Goal: Register for event/course

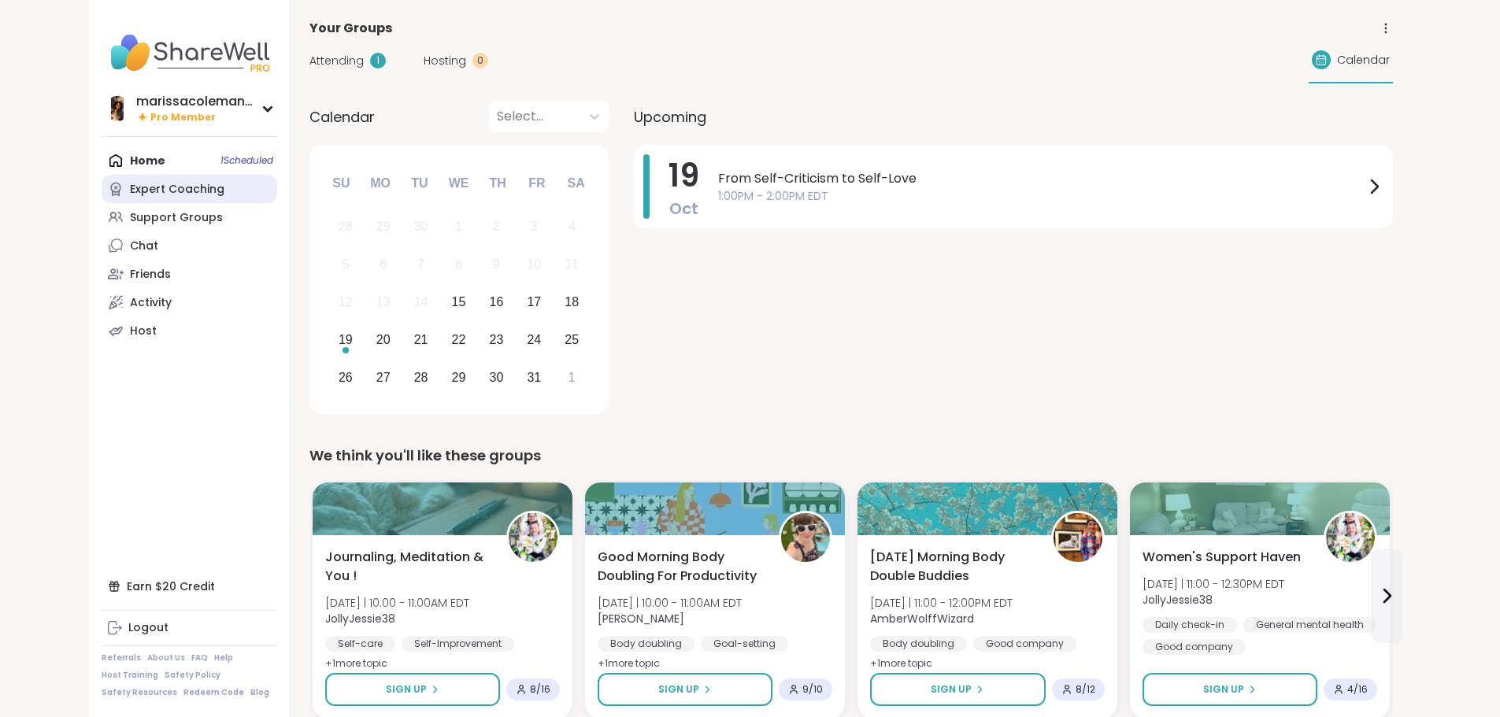
click at [139, 194] on link "Expert Coaching" at bounding box center [190, 189] width 176 height 28
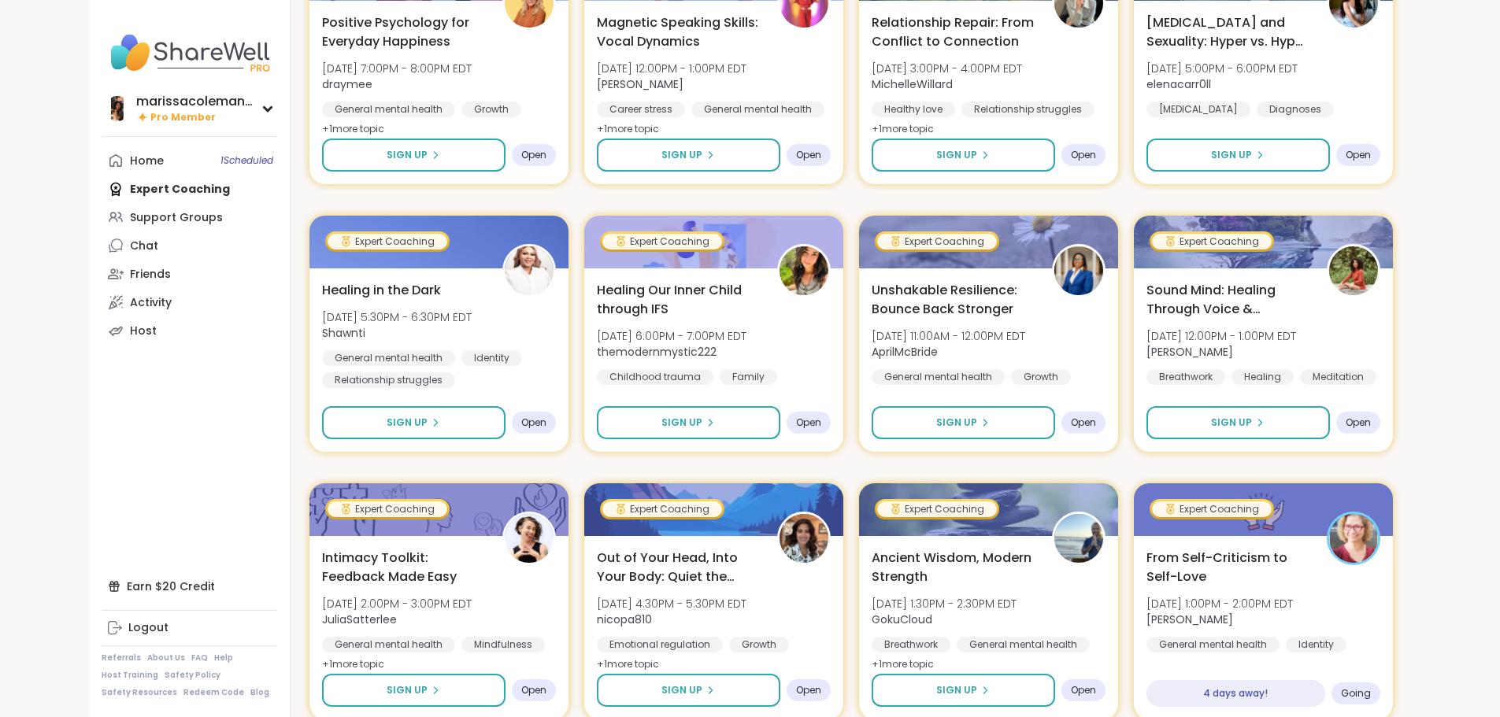
scroll to position [551, 0]
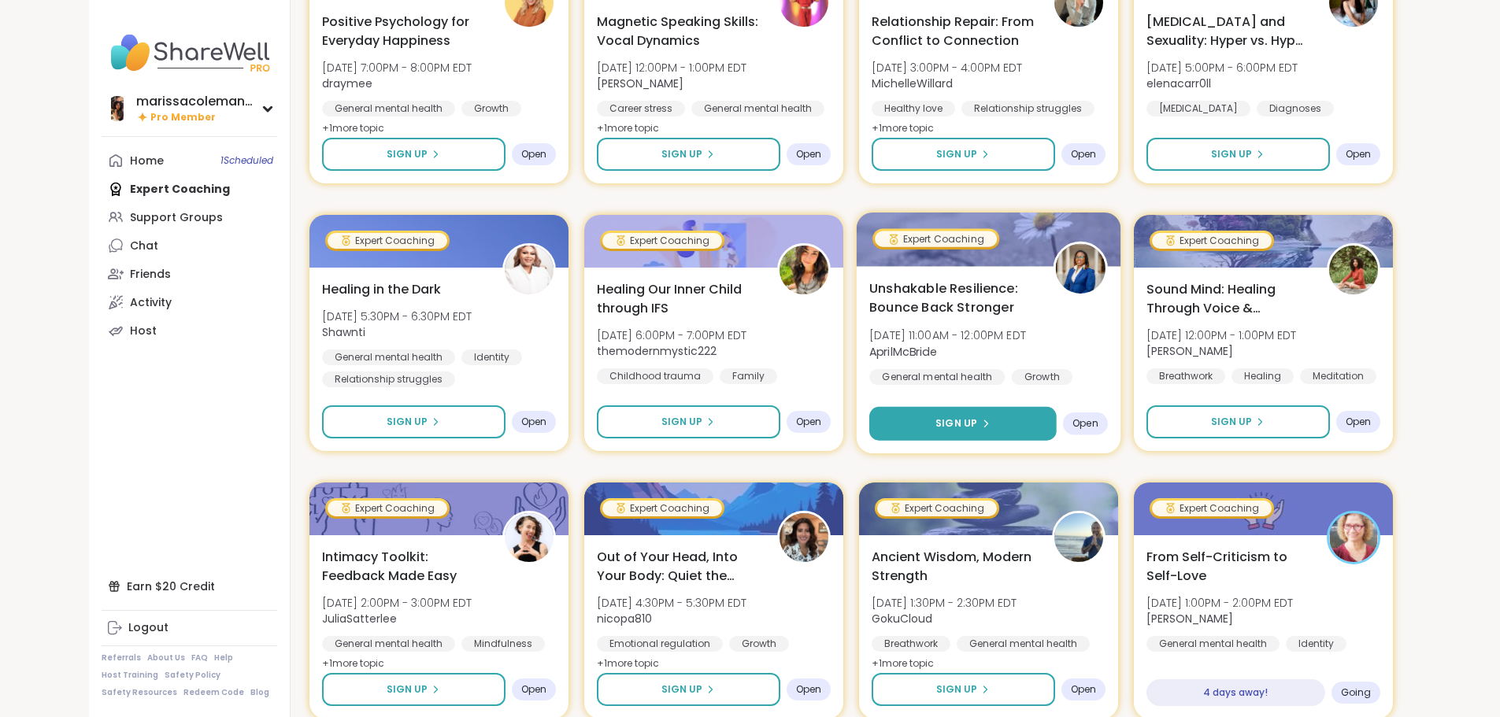
click at [1023, 421] on button "Sign Up" at bounding box center [962, 424] width 187 height 34
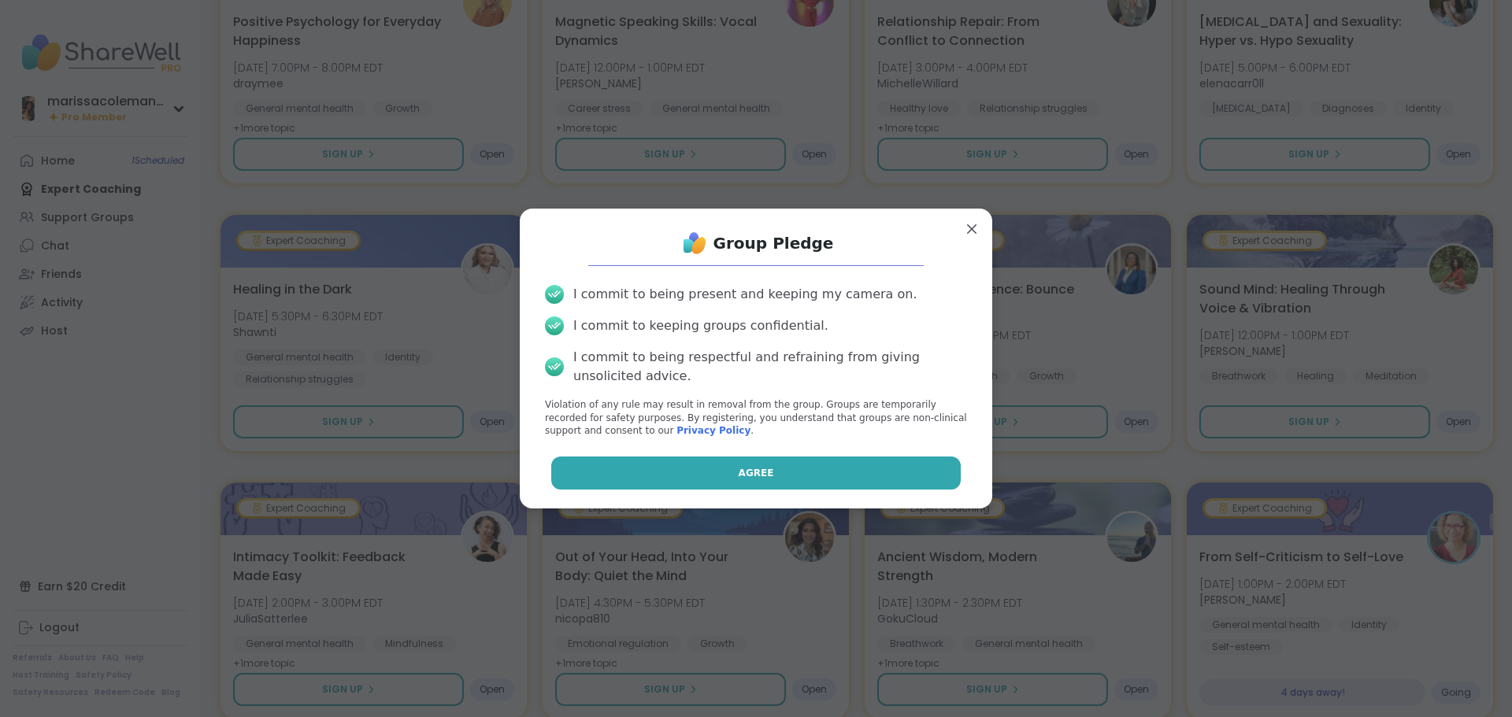
click at [871, 474] on button "Agree" at bounding box center [756, 473] width 410 height 33
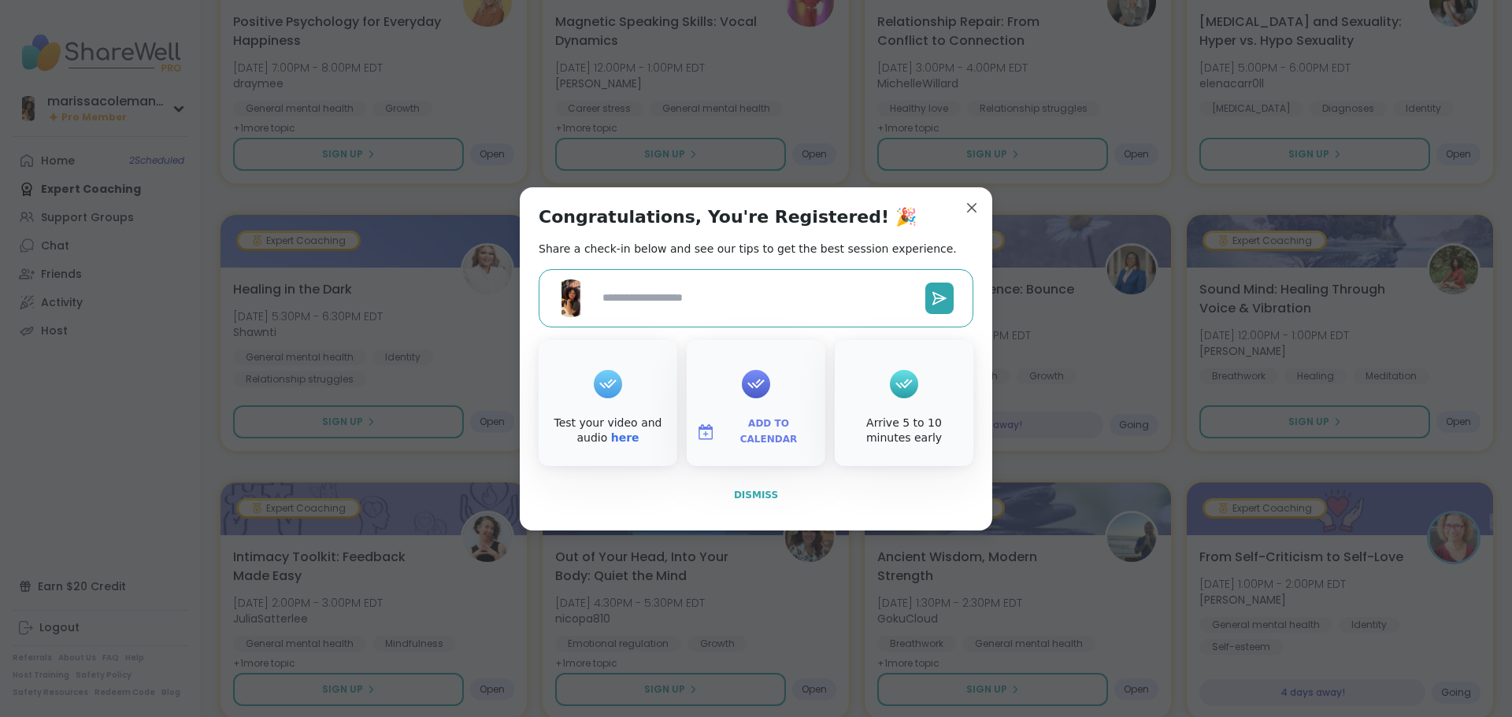
click at [758, 500] on span "Dismiss" at bounding box center [756, 495] width 44 height 11
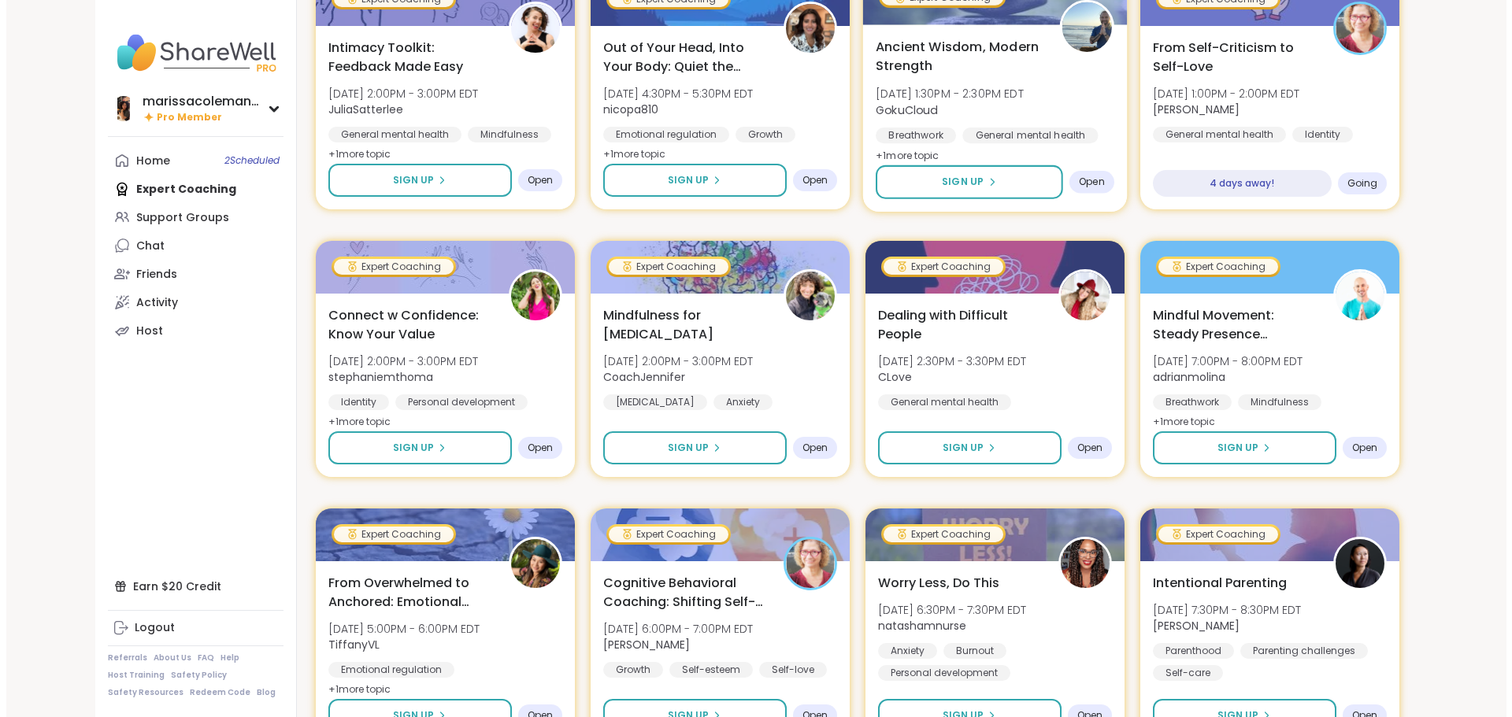
scroll to position [1260, 0]
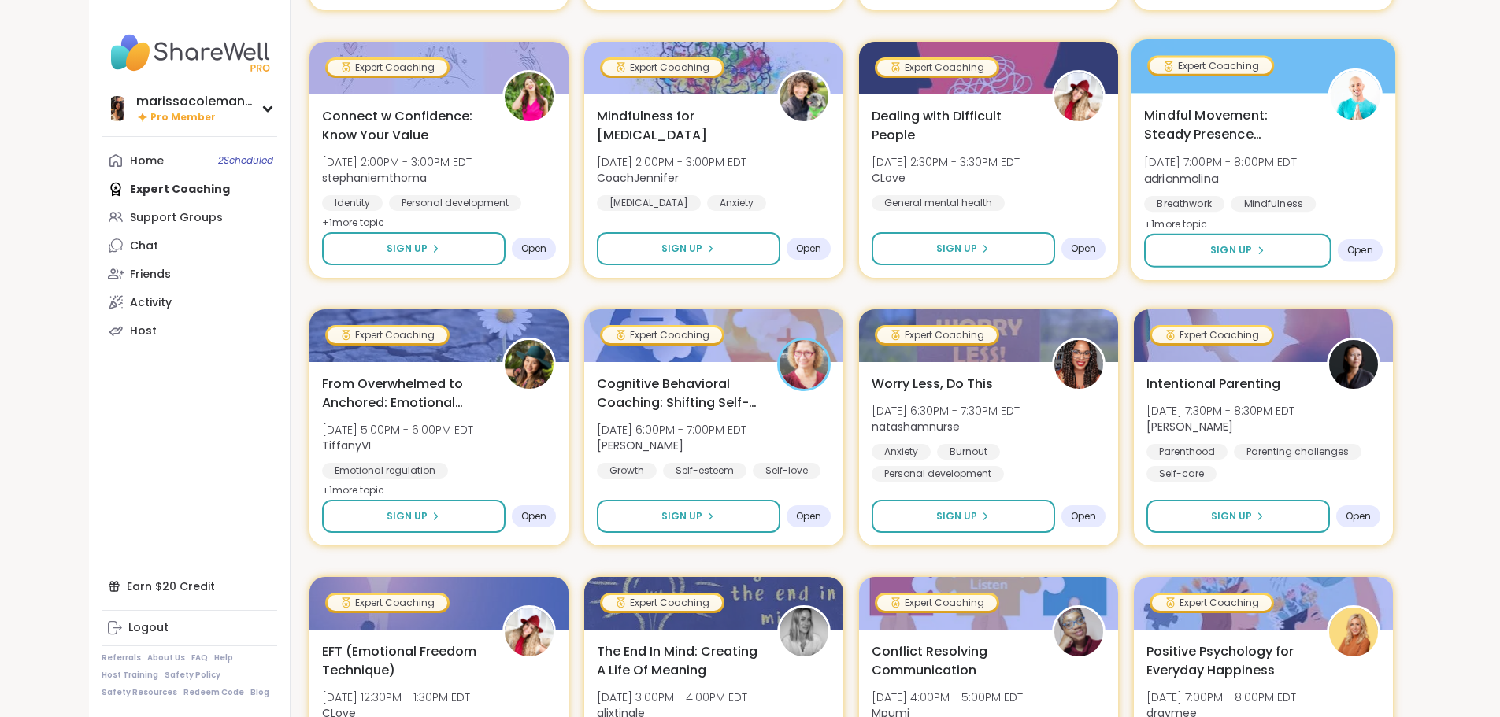
click at [1310, 109] on span "Mindful Movement: Steady Presence Through Yoga" at bounding box center [1227, 125] width 166 height 39
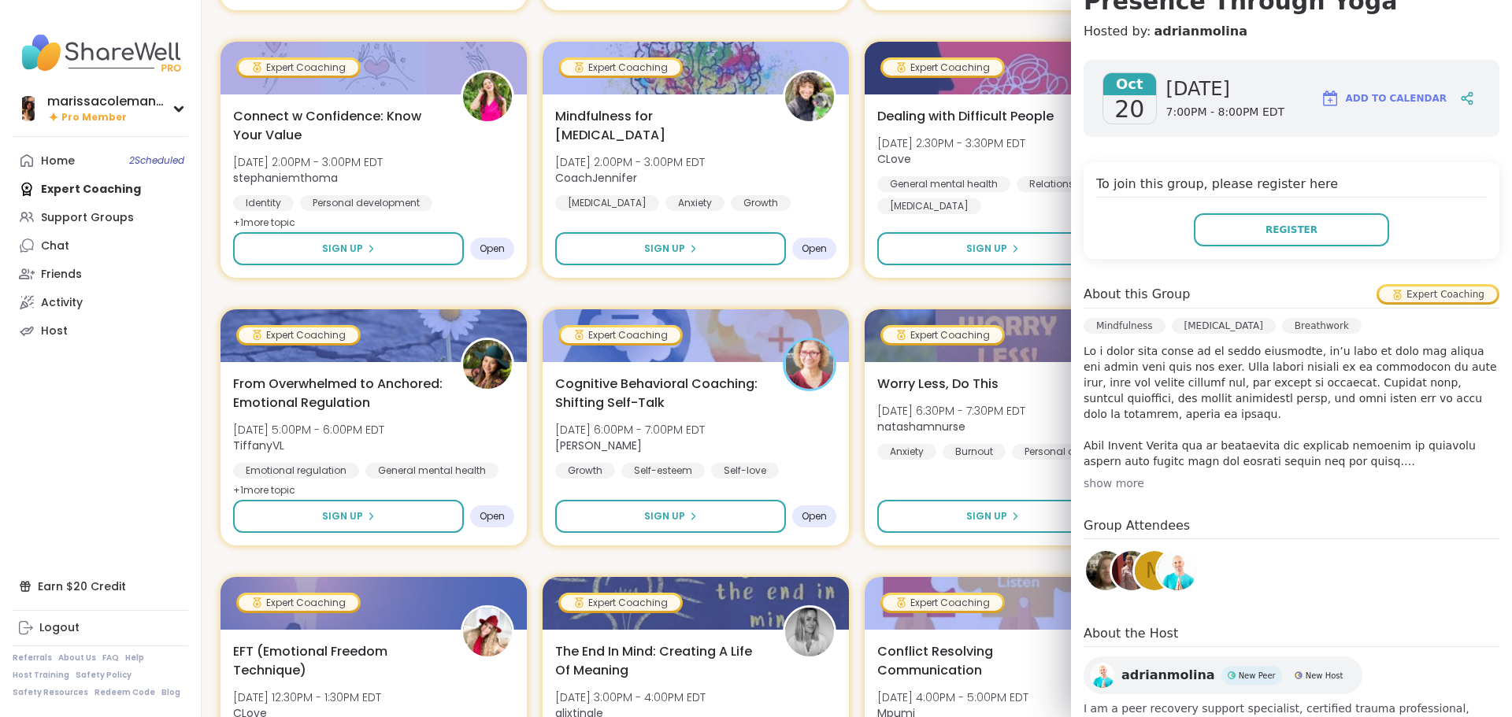
scroll to position [236, 0]
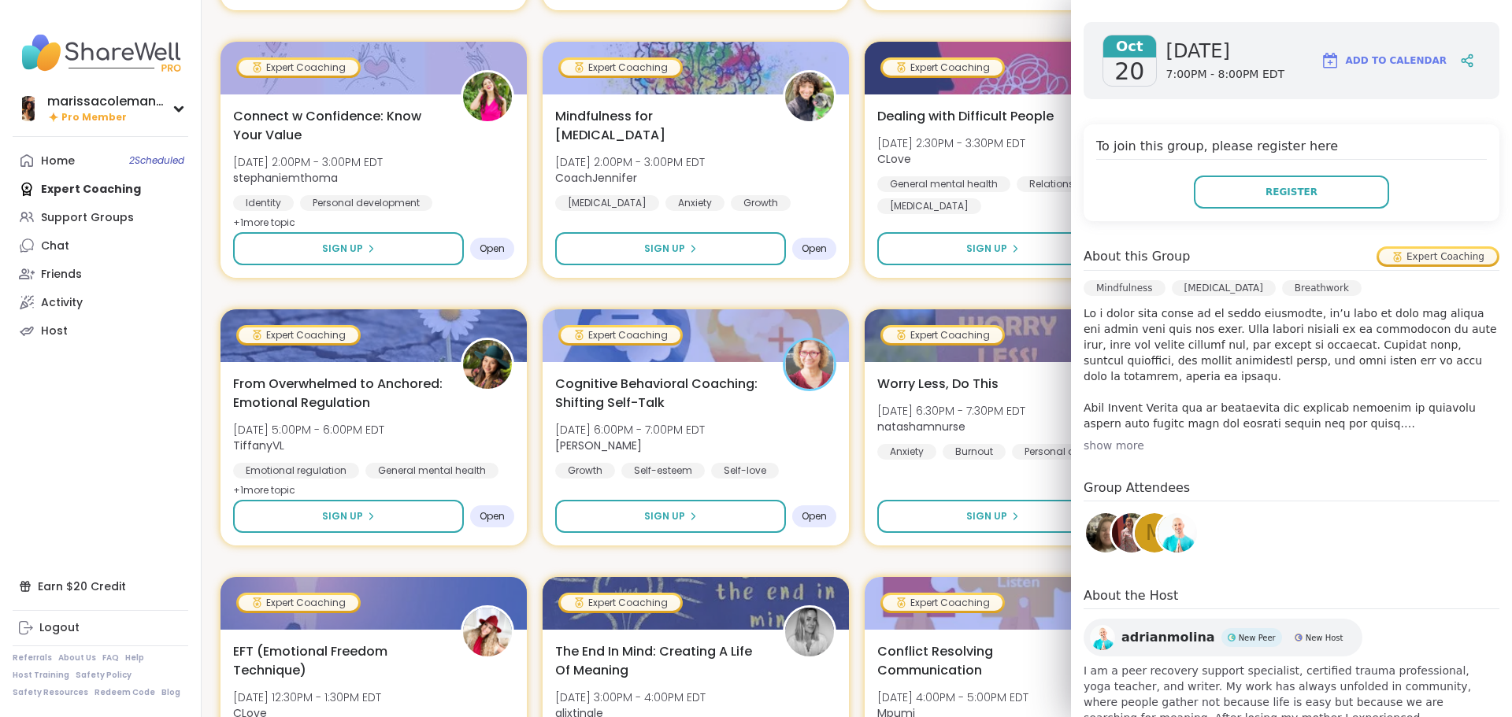
click at [1109, 439] on div "show more" at bounding box center [1291, 446] width 416 height 16
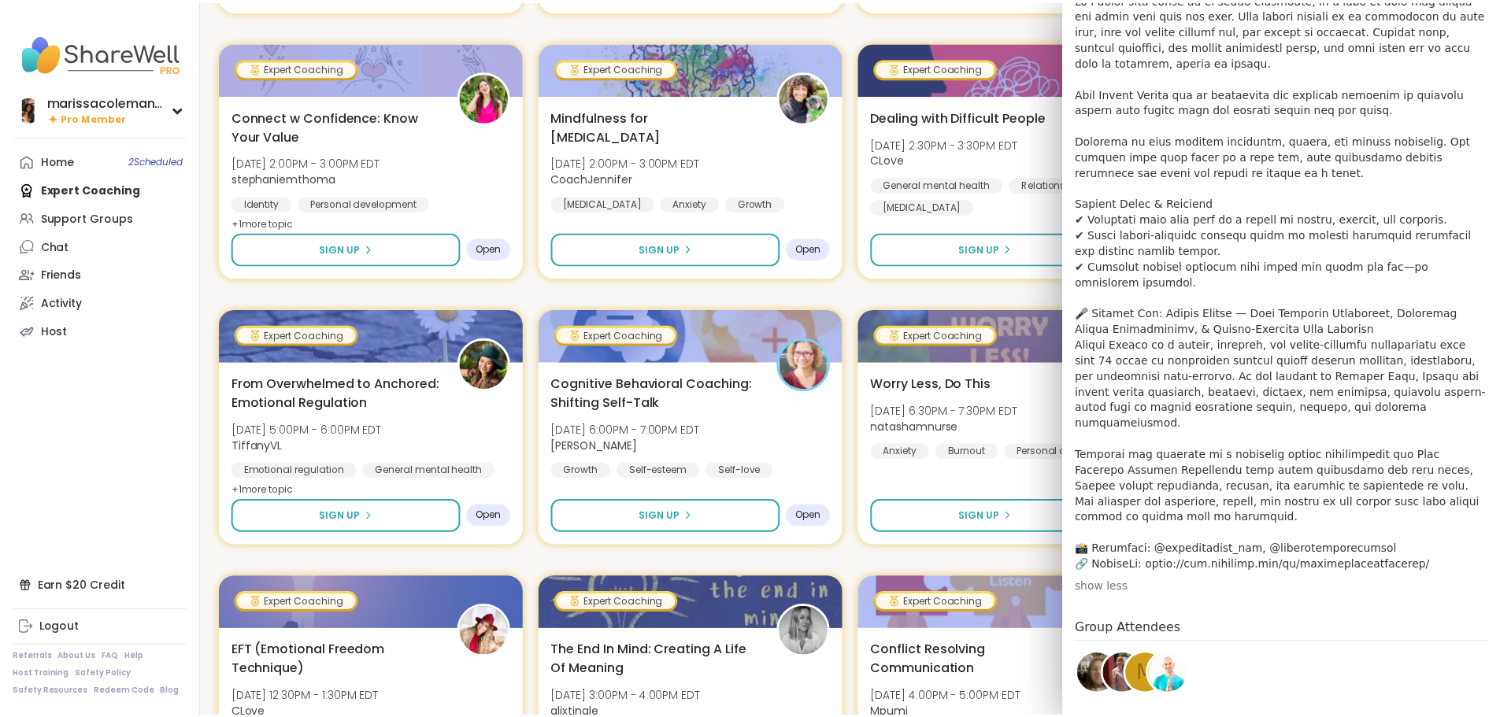
scroll to position [0, 0]
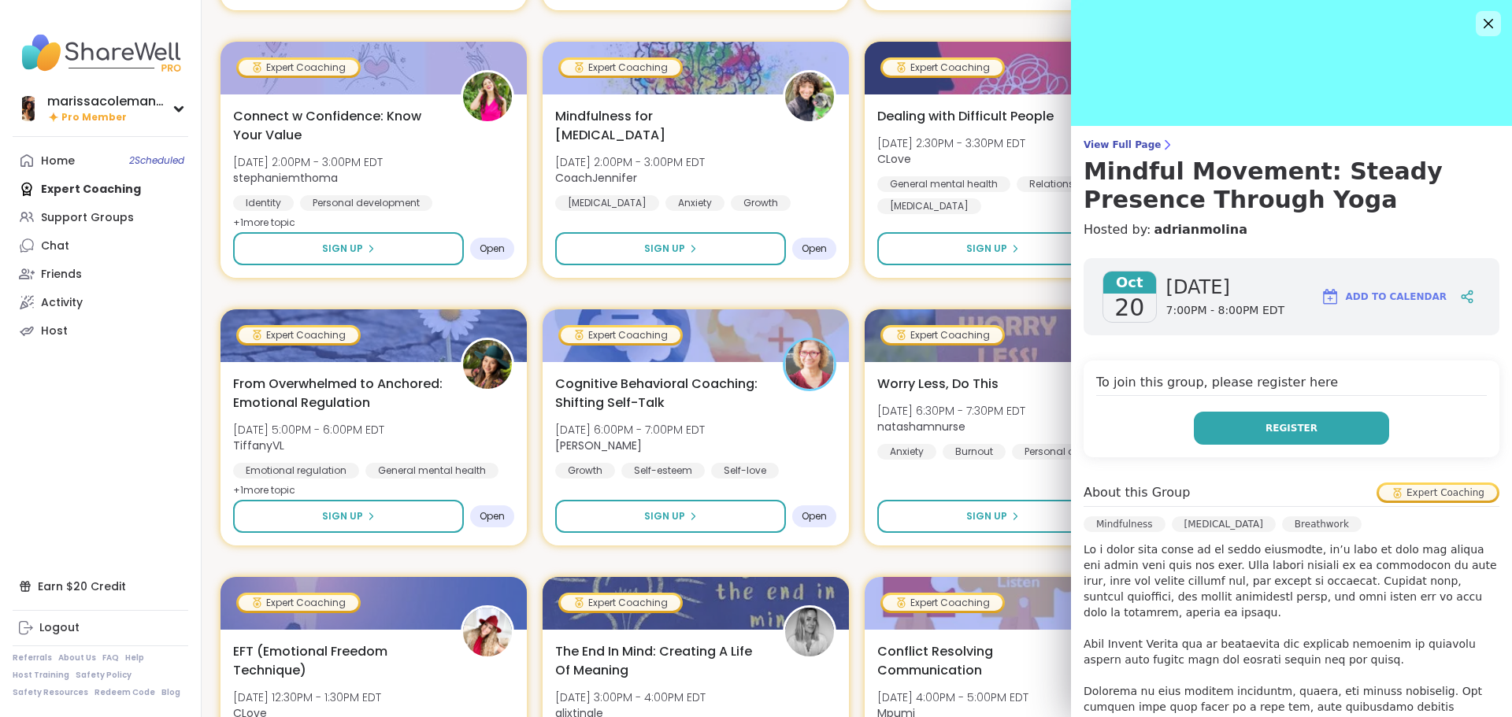
click at [1298, 418] on button "Register" at bounding box center [1291, 428] width 195 height 33
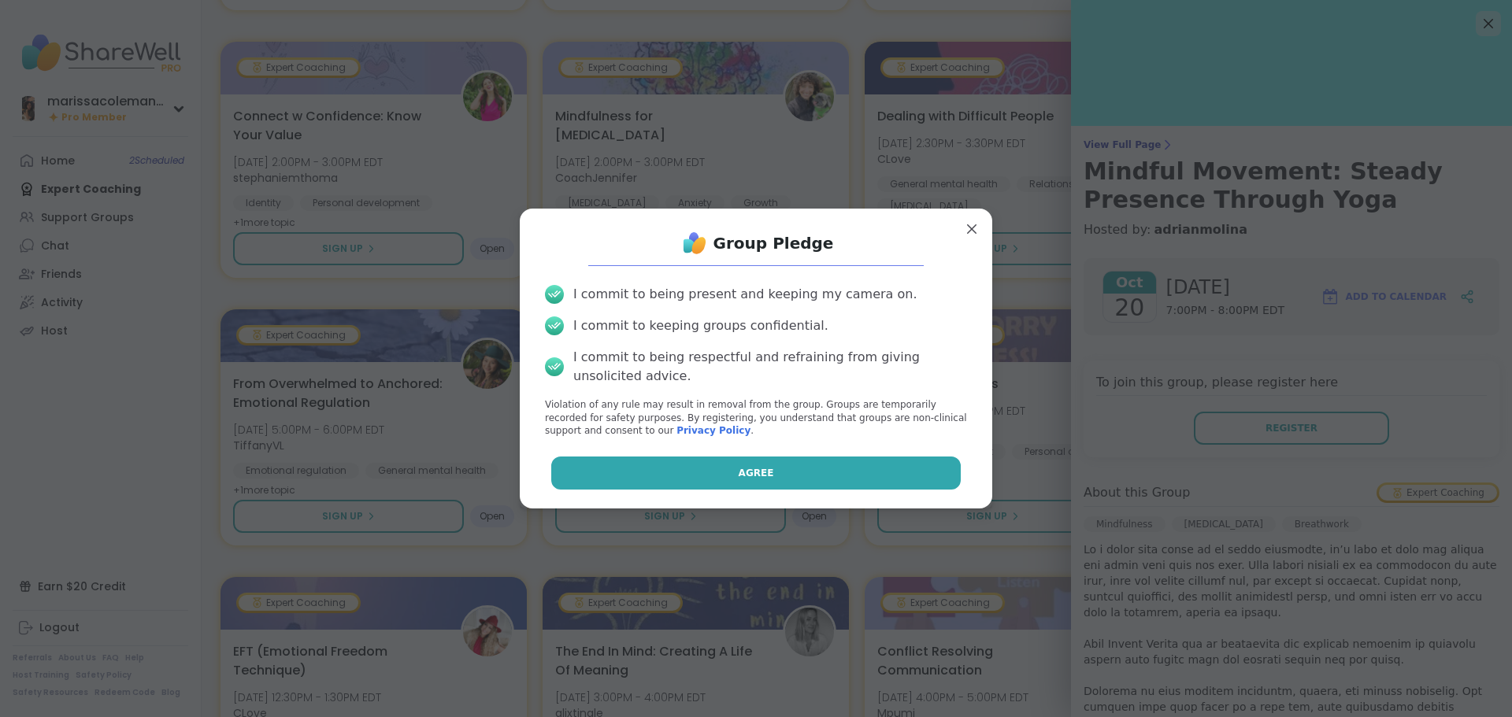
click at [739, 474] on span "Agree" at bounding box center [756, 473] width 35 height 14
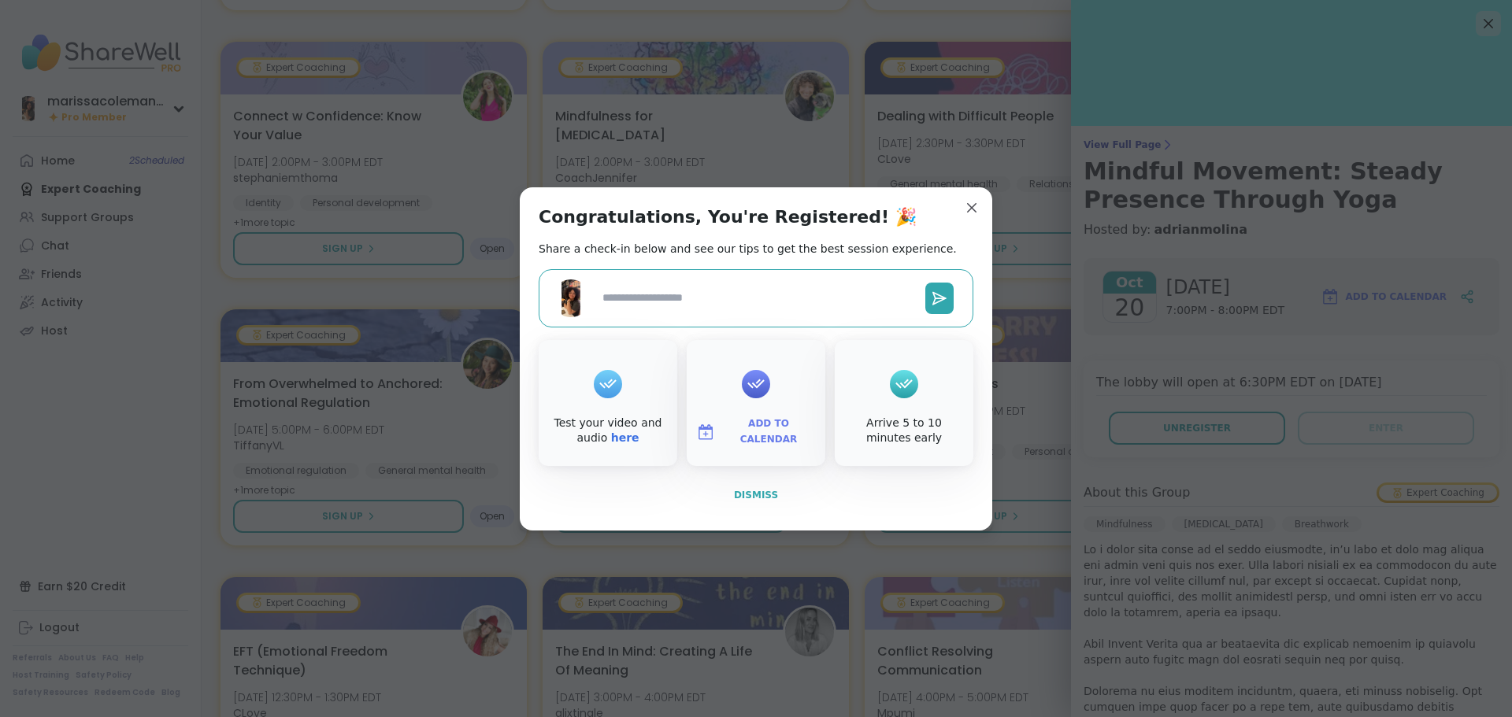
type textarea "*"
click at [770, 500] on button "Dismiss" at bounding box center [756, 495] width 435 height 33
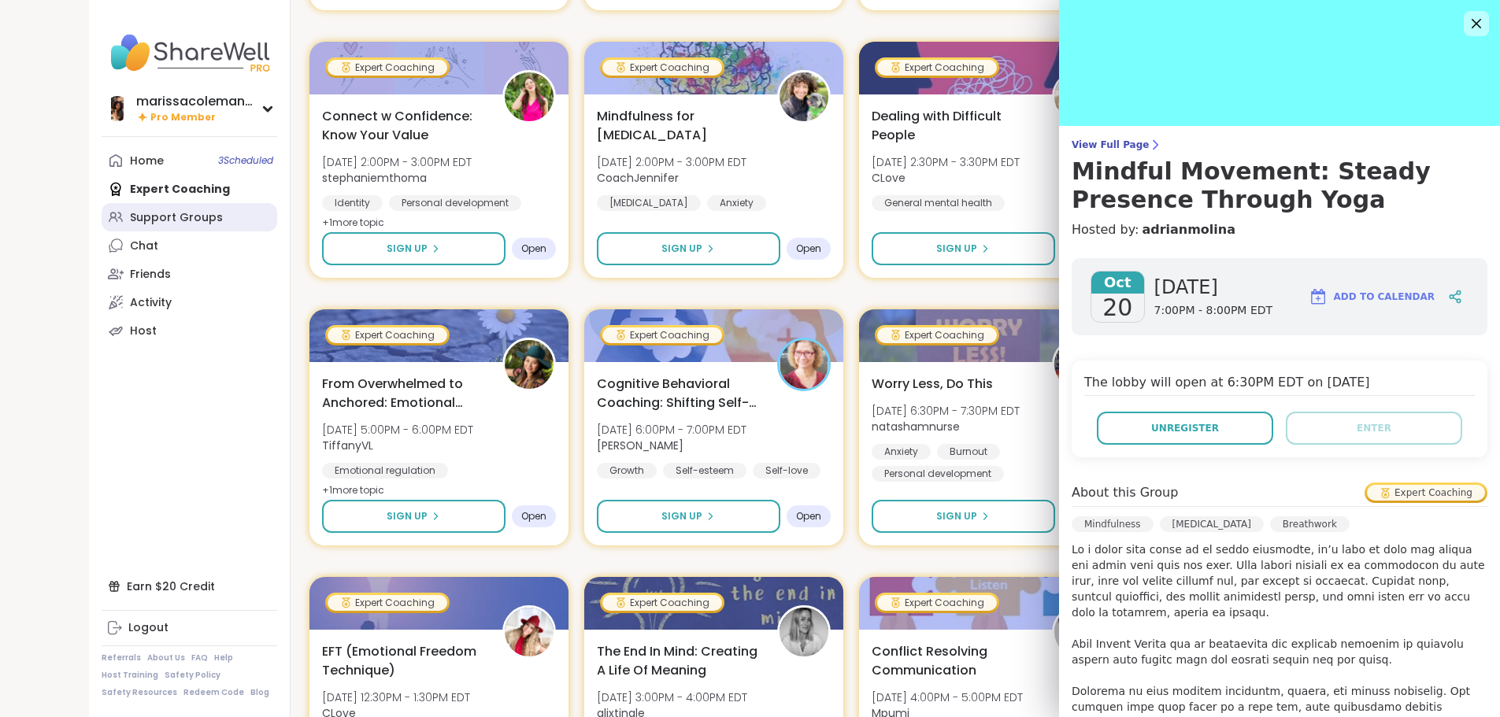
click at [130, 221] on div "Support Groups" at bounding box center [176, 218] width 93 height 16
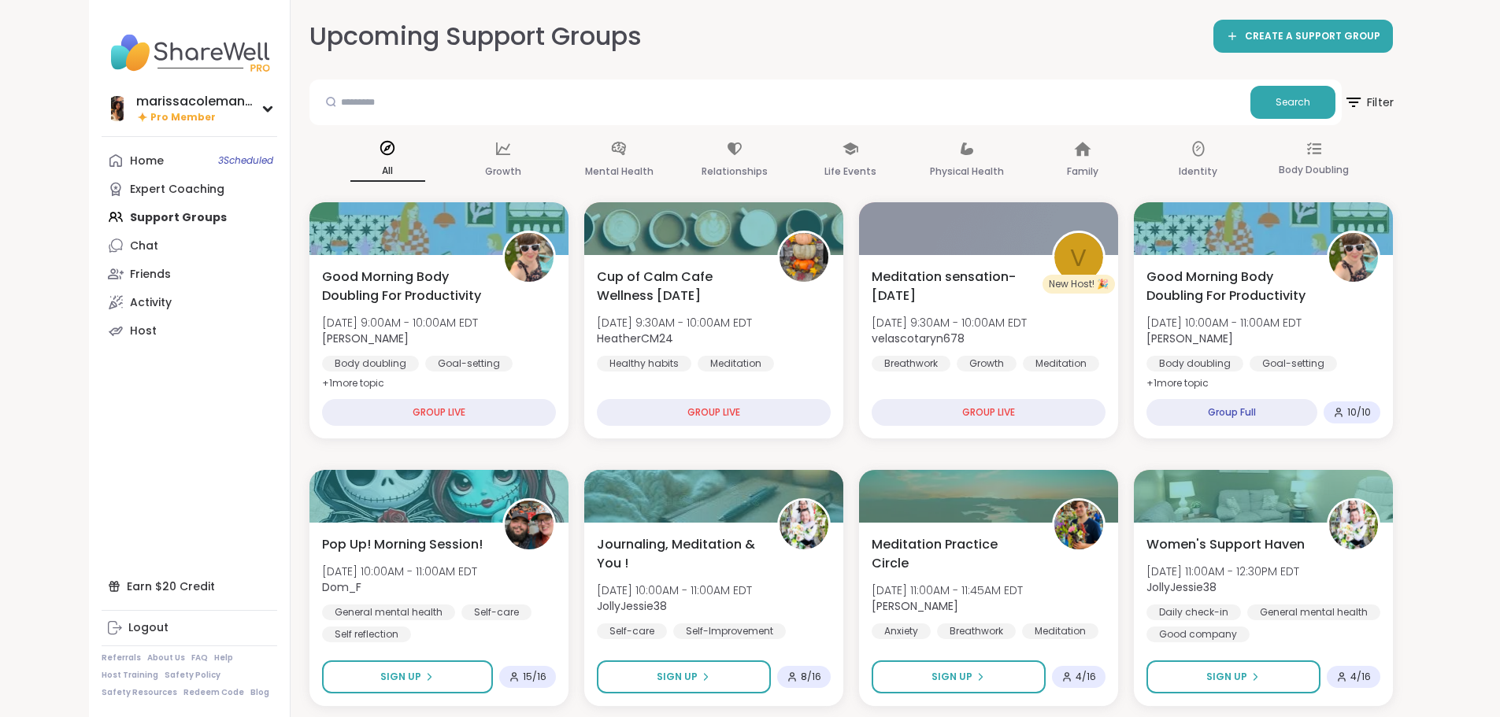
click at [1394, 106] on span "Filter" at bounding box center [1368, 102] width 50 height 39
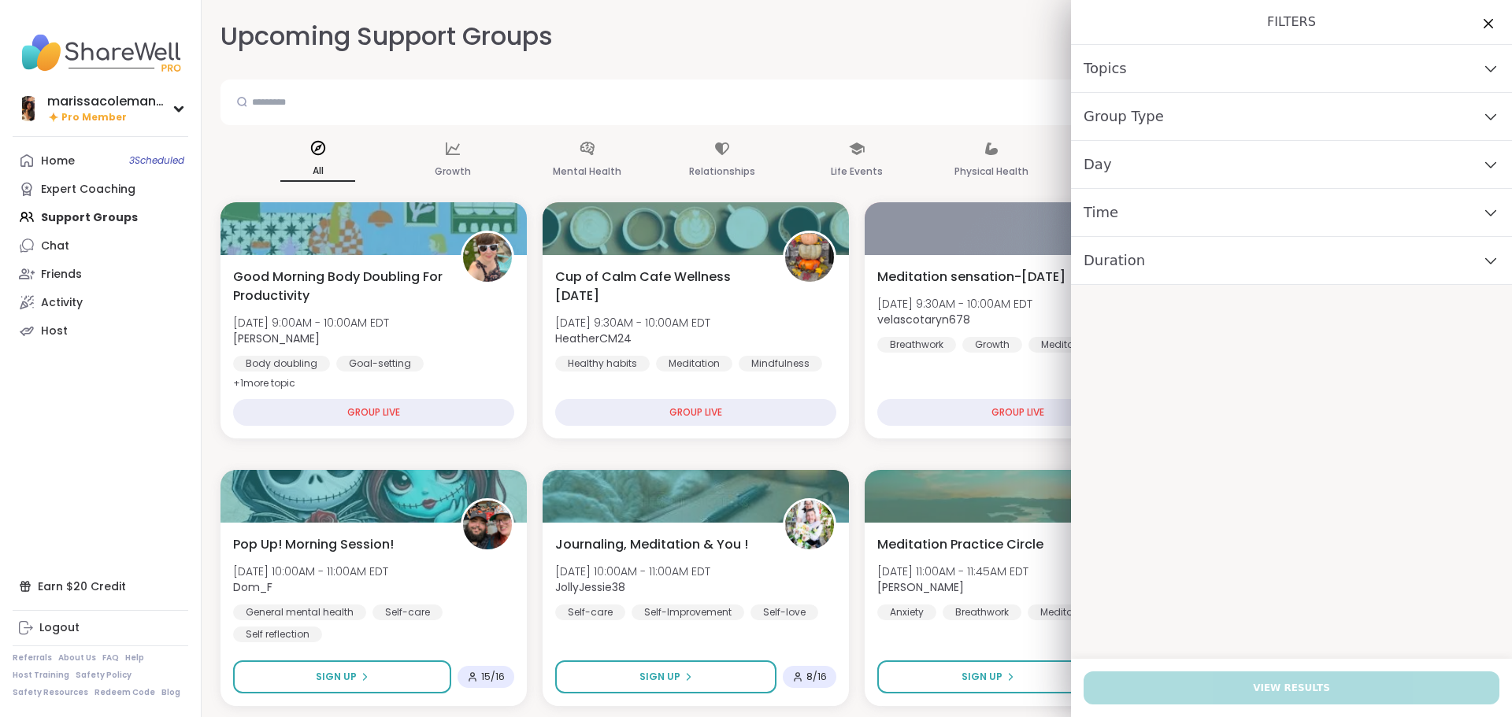
click at [1178, 162] on div "Day" at bounding box center [1291, 165] width 441 height 48
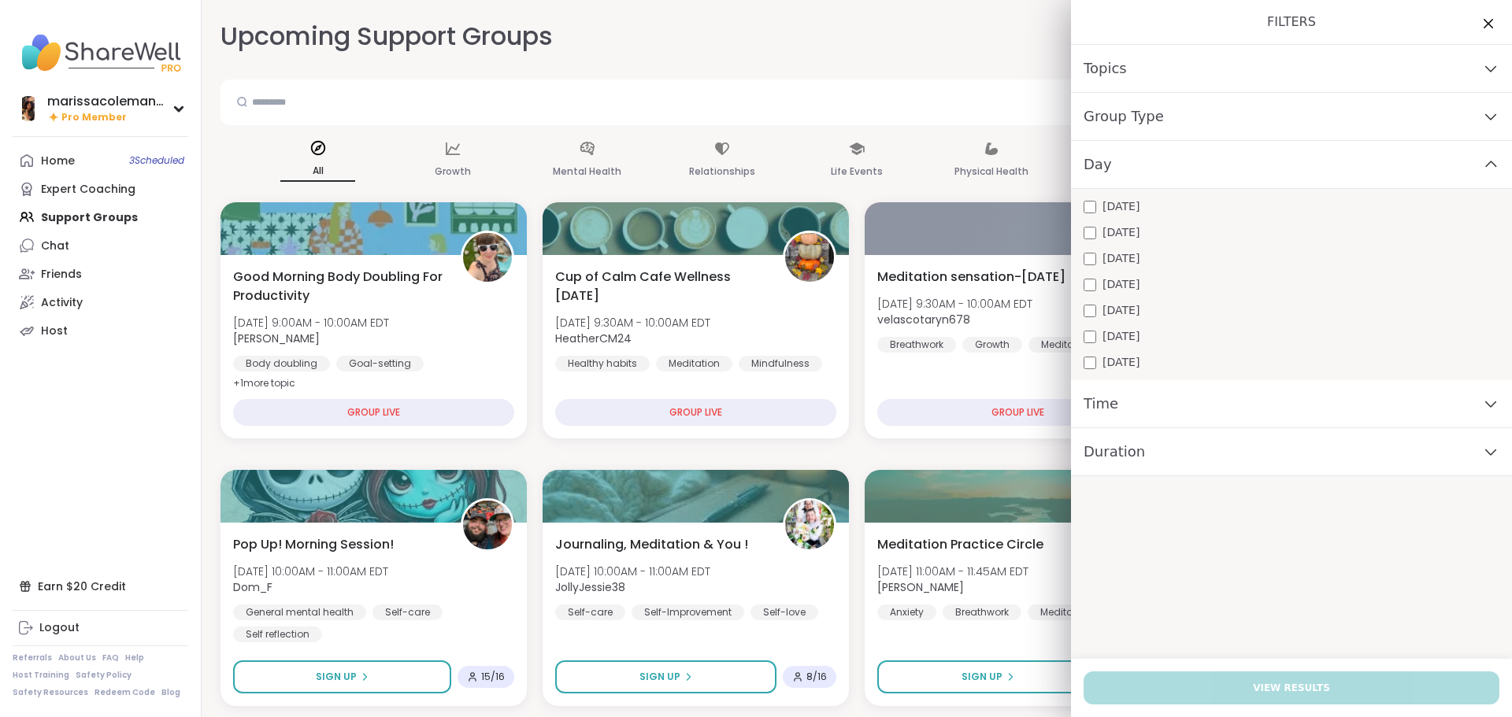
click at [1102, 289] on span "[DATE]" at bounding box center [1120, 284] width 37 height 17
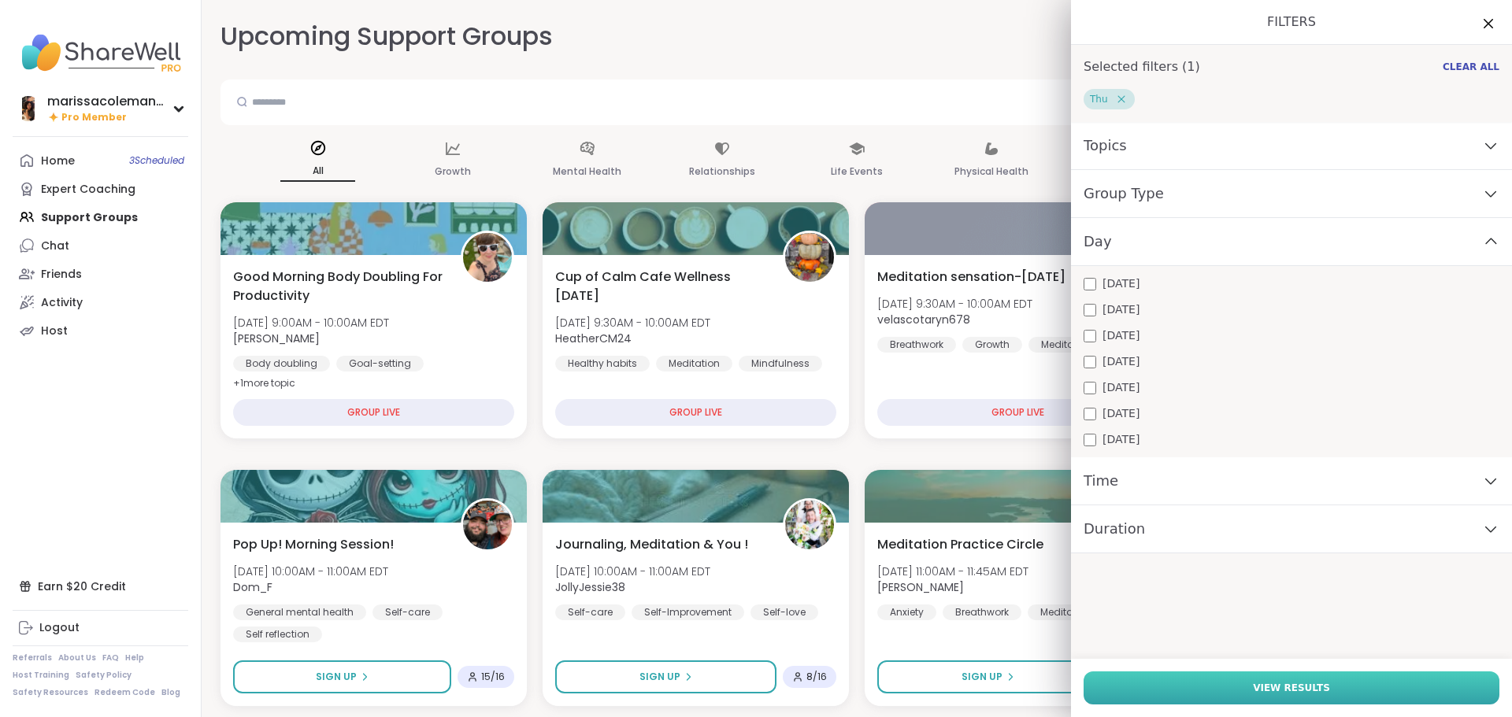
click at [1297, 695] on button "View Results" at bounding box center [1291, 688] width 416 height 33
